Goal: Information Seeking & Learning: Find specific fact

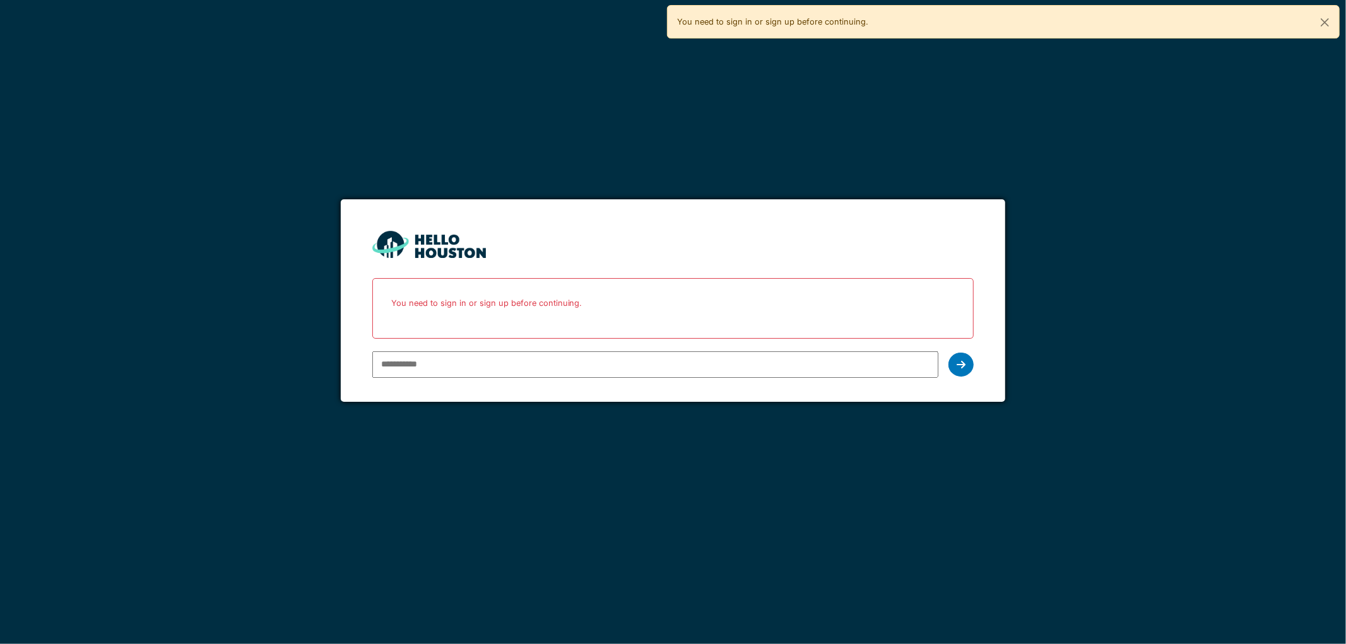
type input "**********"
click at [954, 362] on div at bounding box center [961, 365] width 25 height 24
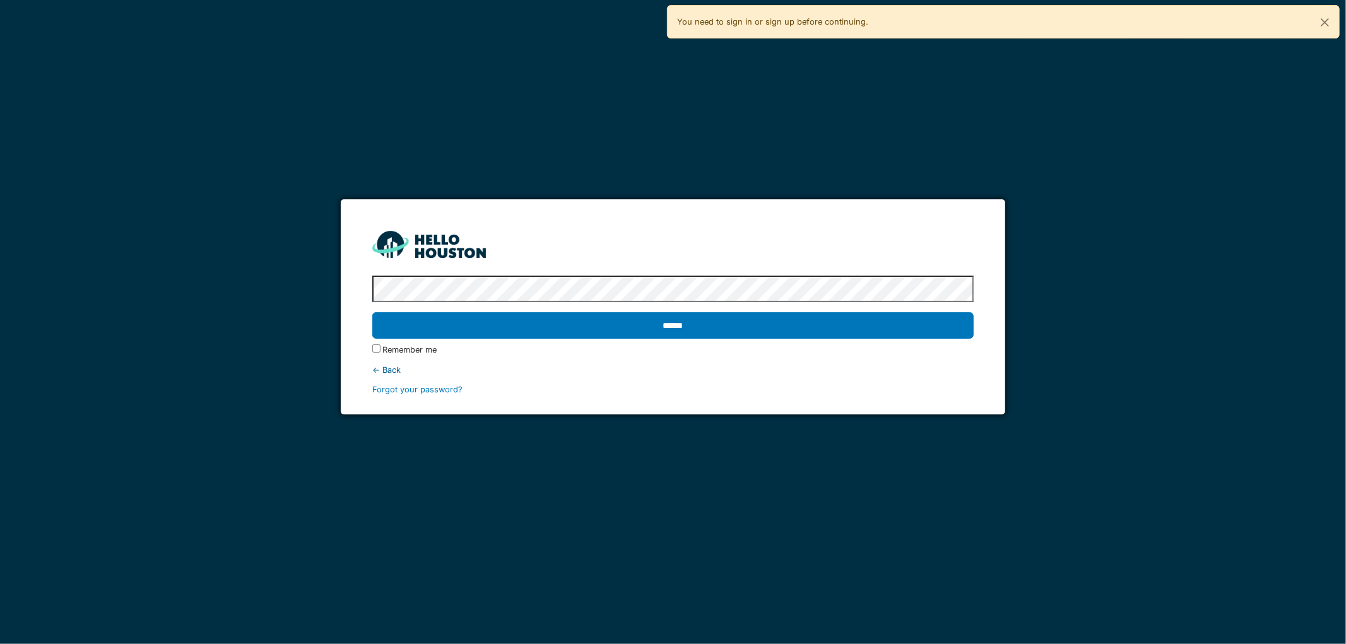
click at [419, 344] on label "Remember me" at bounding box center [410, 350] width 54 height 12
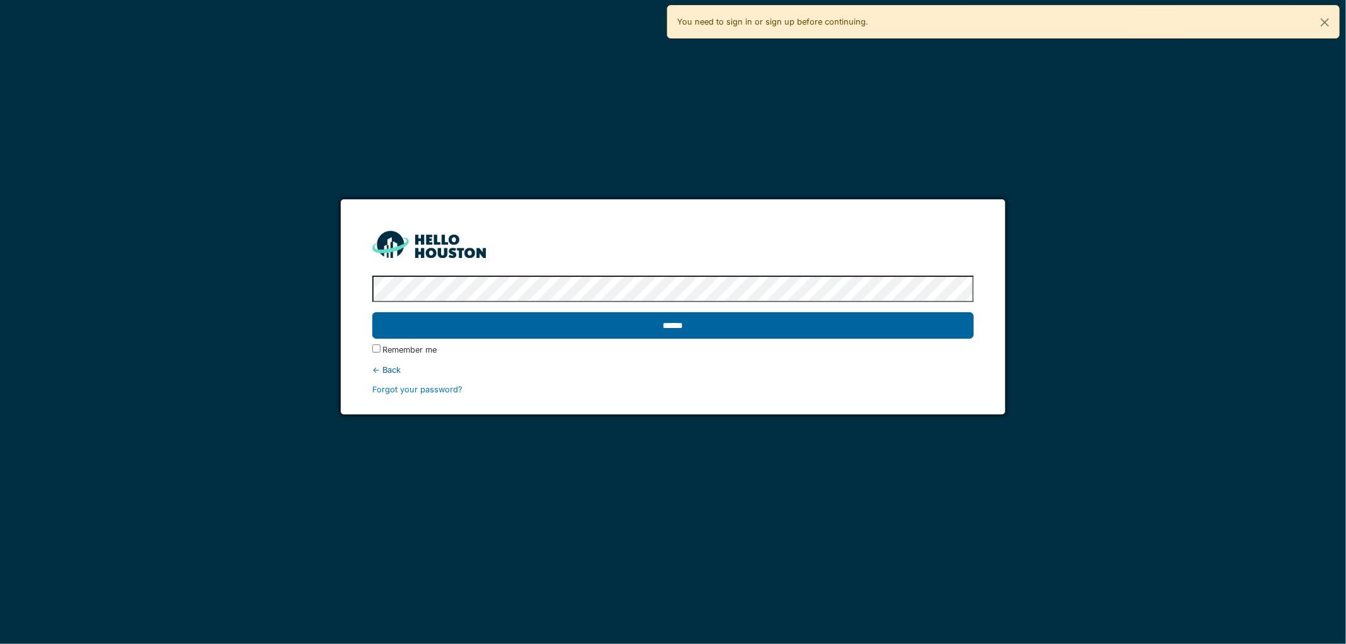
click at [432, 331] on input "******" at bounding box center [673, 325] width 602 height 27
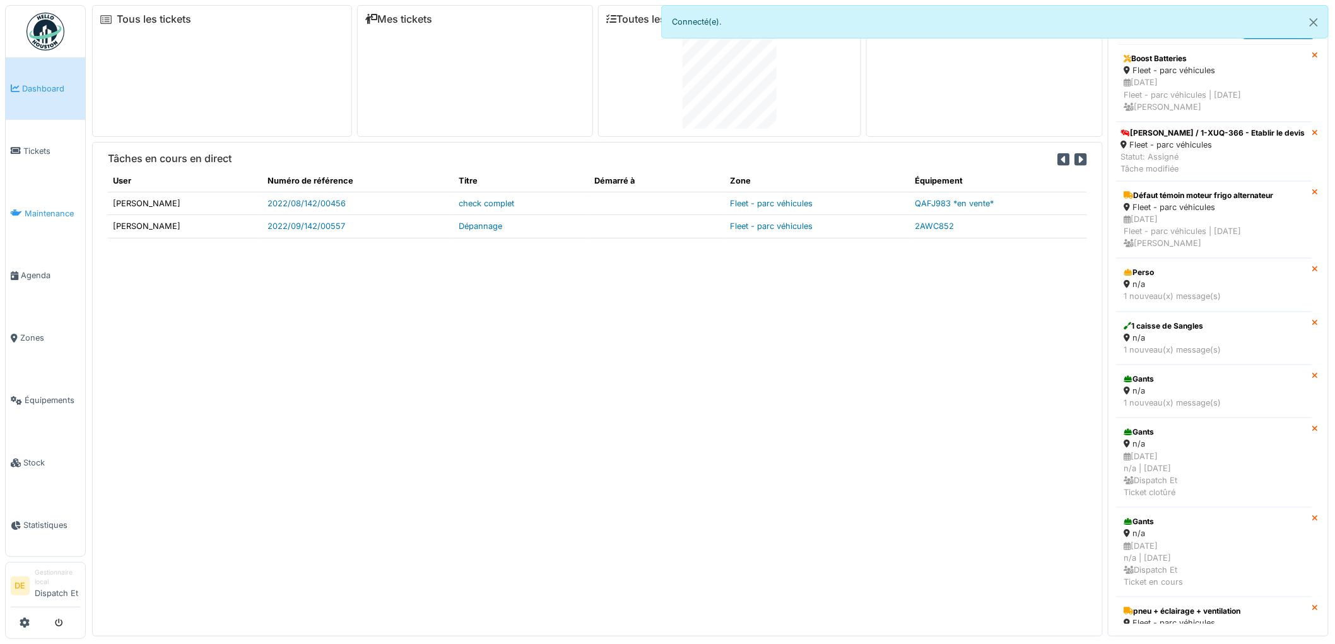
click at [48, 211] on span "Maintenance" at bounding box center [53, 214] width 56 height 12
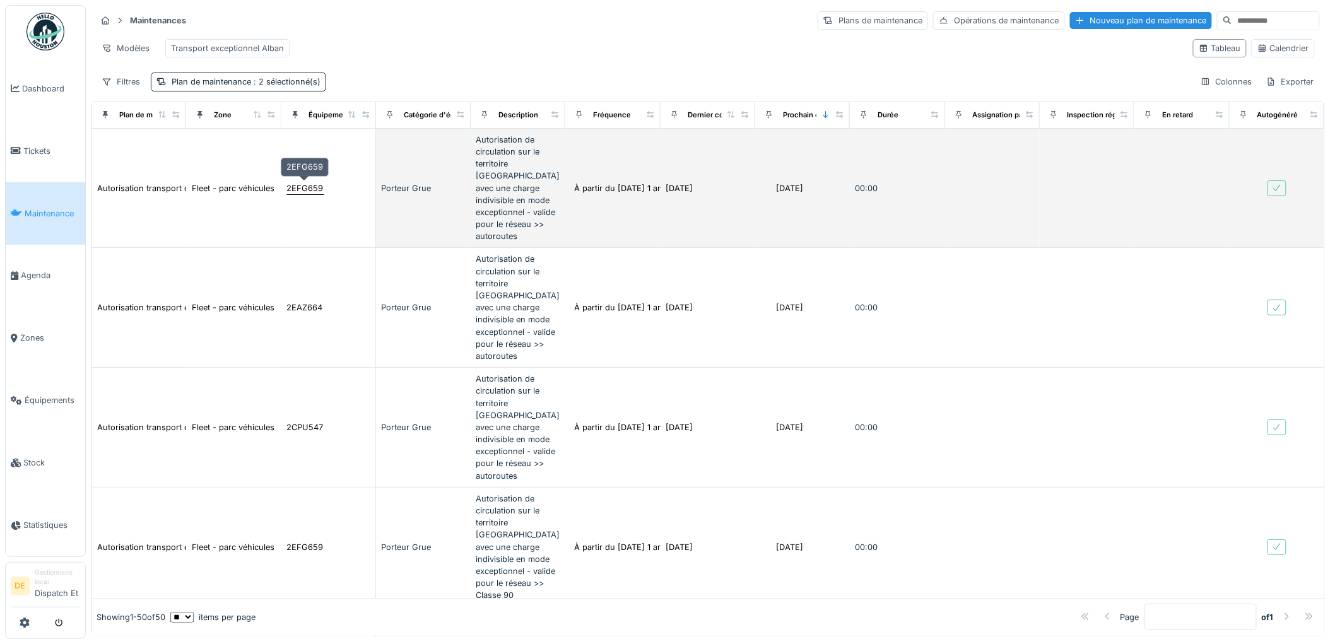
click at [292, 189] on div "2EFG659" at bounding box center [305, 188] width 37 height 12
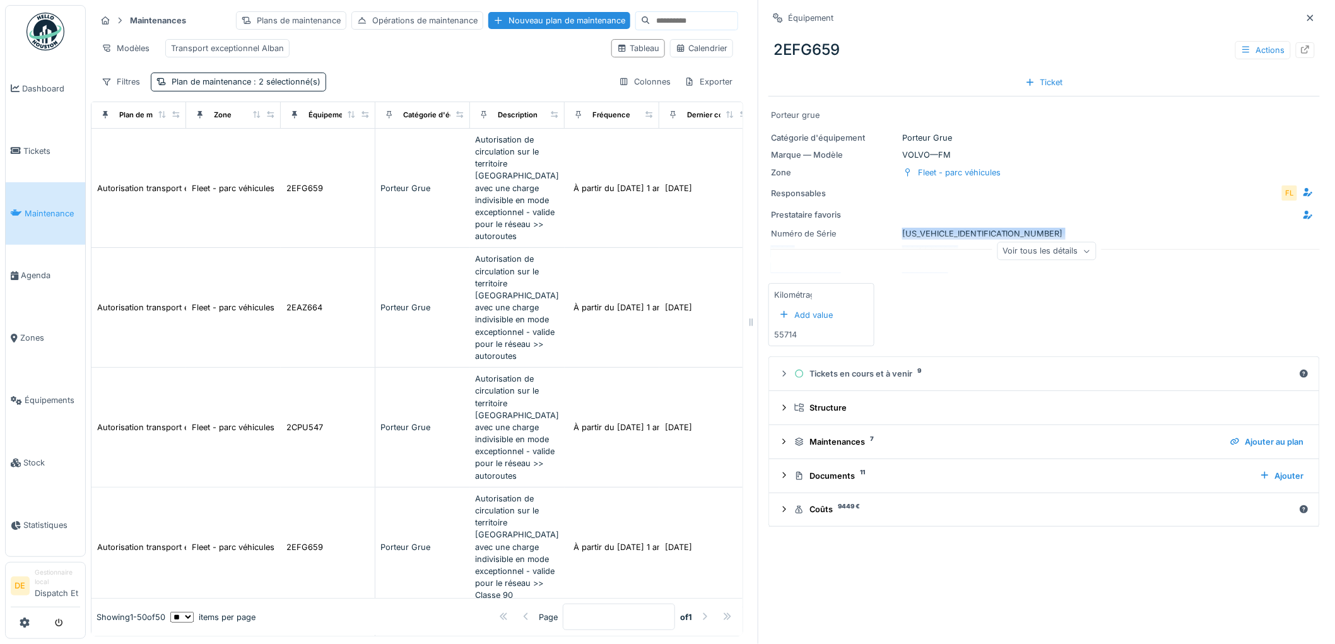
drag, startPoint x: 979, startPoint y: 232, endPoint x: 990, endPoint y: 235, distance: 10.6
click at [990, 235] on div "Porteur grue Catégorie d'équipement Porteur Grue Marque — Modèle VOLVO — FM Zon…" at bounding box center [1045, 185] width 552 height 177
click at [961, 235] on div "Voir tous les détails" at bounding box center [1047, 253] width 552 height 40
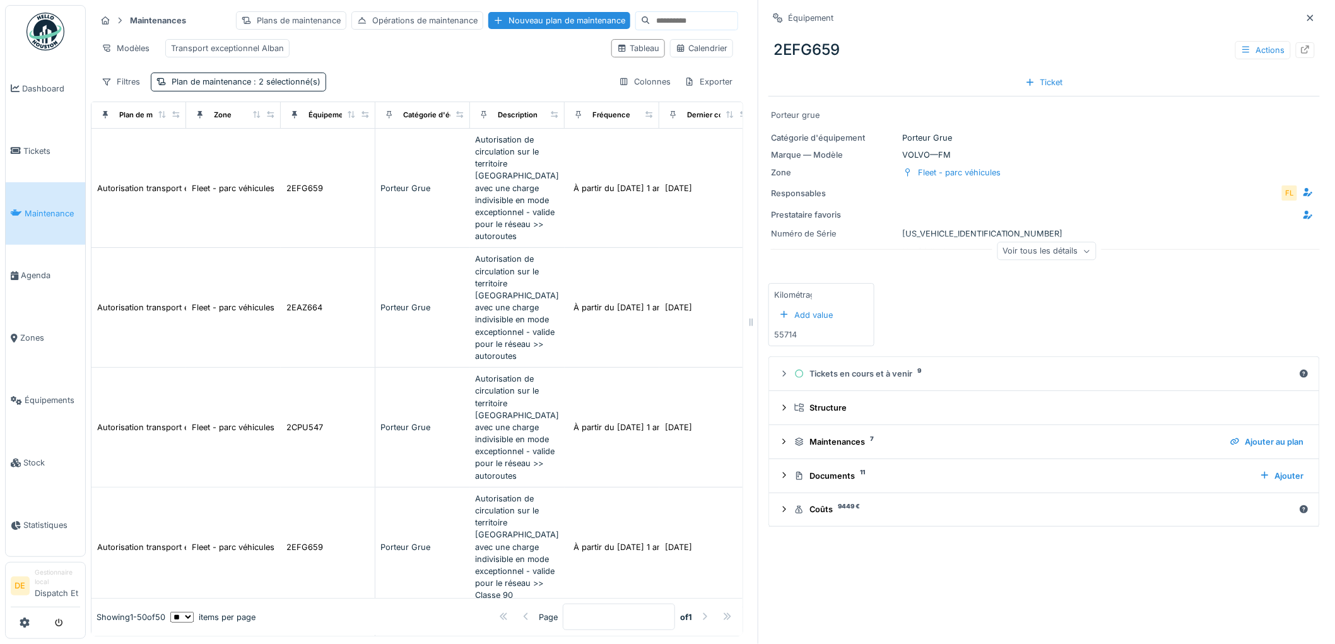
click at [961, 235] on div "Voir tous les détails" at bounding box center [1047, 253] width 552 height 40
click at [979, 230] on div "Numéro de Série YV2XTW0F3PA317990" at bounding box center [1044, 234] width 547 height 12
copy div "Numéro de Série YV2XTW0F3PA317990"
